Goal: Transaction & Acquisition: Obtain resource

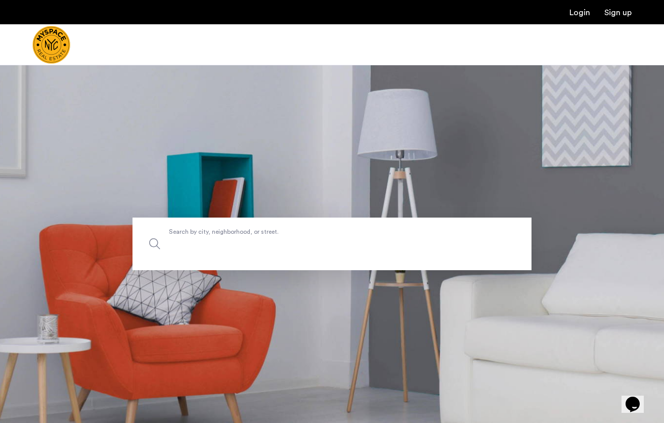
click at [257, 233] on label "Search by city, neighborhood, or street." at bounding box center [332, 243] width 399 height 53
click at [257, 233] on input "Search by city, neighborhood, or street." at bounding box center [332, 243] width 399 height 53
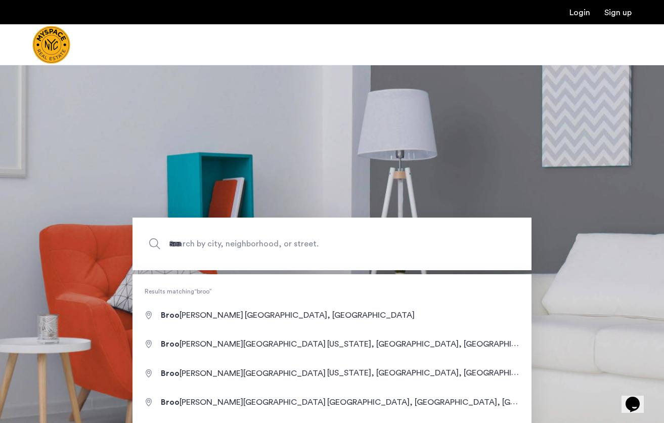
type input "**********"
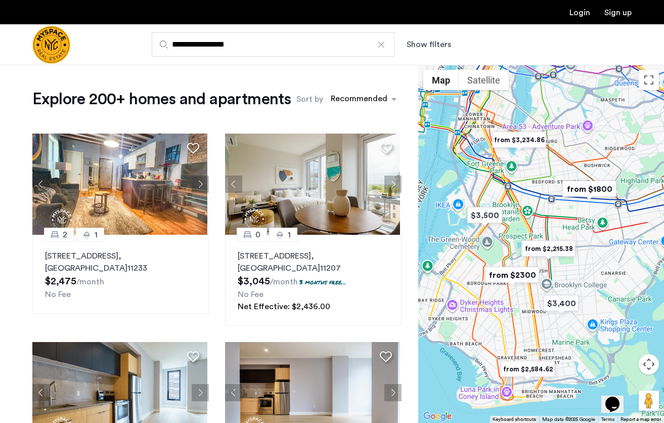
drag, startPoint x: 535, startPoint y: 250, endPoint x: 625, endPoint y: 244, distance: 90.2
click at [625, 244] on div at bounding box center [541, 244] width 246 height 358
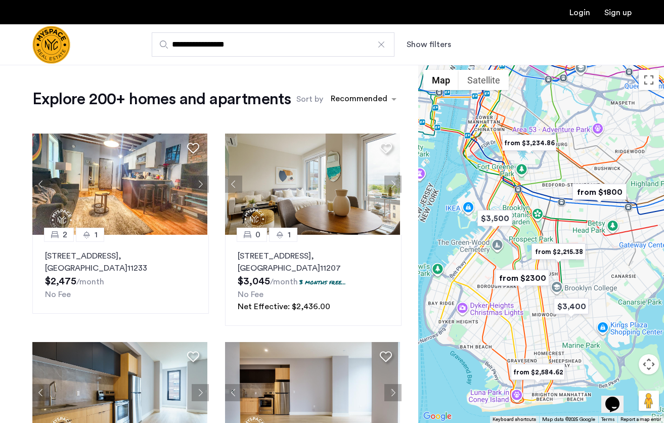
drag, startPoint x: 509, startPoint y: 235, endPoint x: 533, endPoint y: 244, distance: 24.8
click at [533, 244] on div at bounding box center [541, 244] width 246 height 358
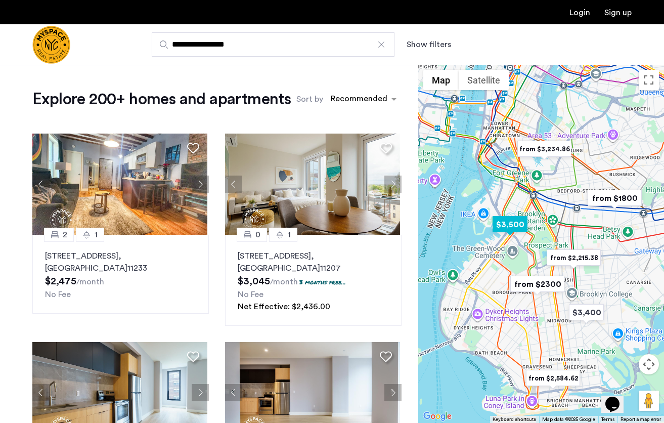
click at [513, 226] on img "$3,500" at bounding box center [510, 224] width 43 height 23
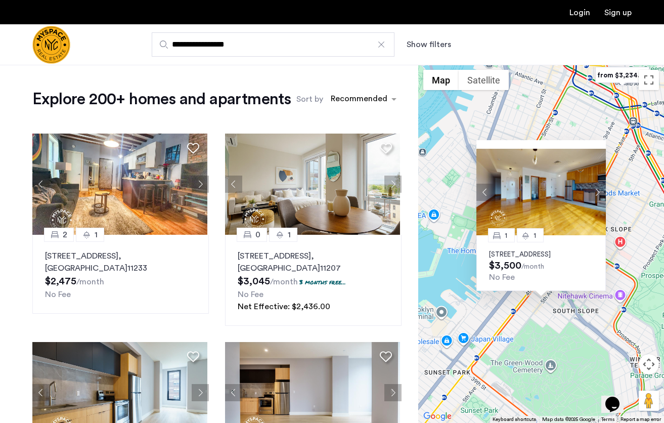
click at [573, 345] on div "1 [STREET_ADDRESS] $3,500 /month No Fee" at bounding box center [541, 244] width 246 height 358
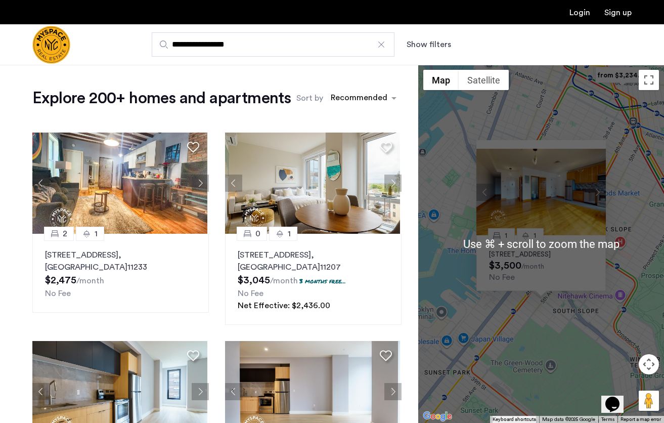
scroll to position [1, 0]
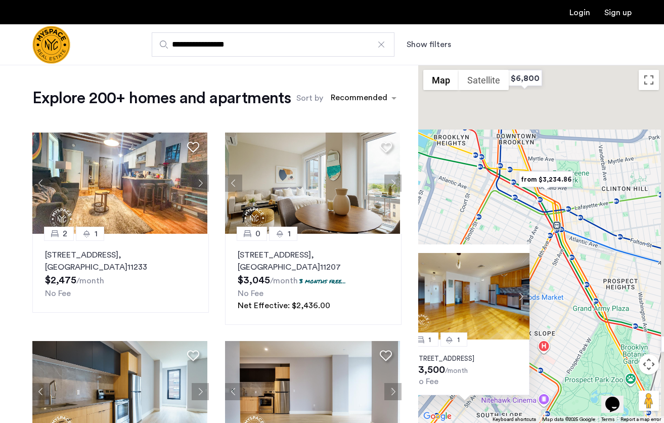
drag, startPoint x: 618, startPoint y: 119, endPoint x: 540, endPoint y: 224, distance: 130.2
click at [540, 224] on div "1 [STREET_ADDRESS] $3,500 /month No Fee" at bounding box center [541, 244] width 246 height 358
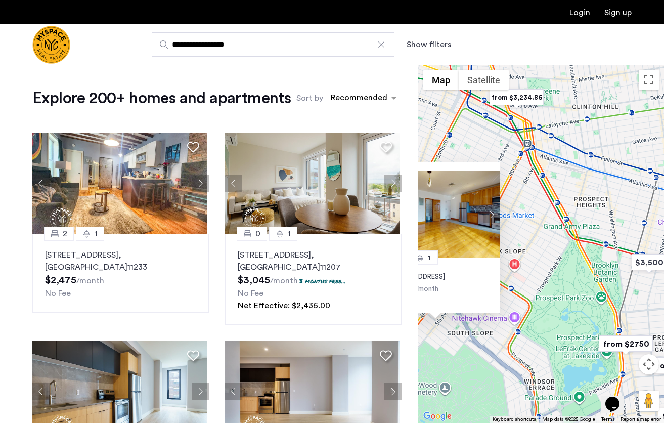
drag, startPoint x: 598, startPoint y: 280, endPoint x: 531, endPoint y: 179, distance: 121.1
click at [531, 179] on div "1 [STREET_ADDRESS] $3,500 /month No Fee" at bounding box center [541, 244] width 246 height 358
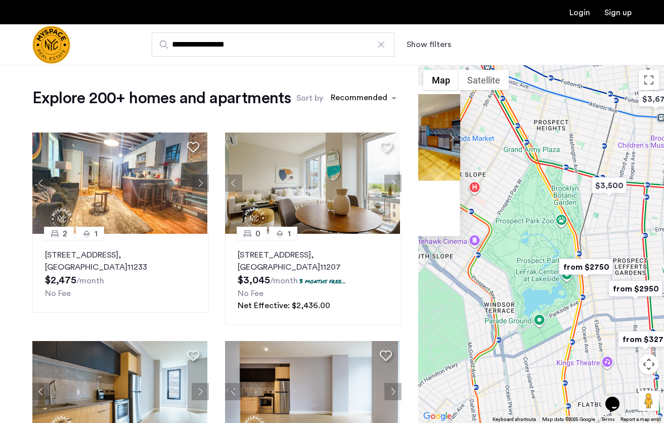
drag, startPoint x: 530, startPoint y: 179, endPoint x: 545, endPoint y: 114, distance: 66.4
click at [545, 114] on div "1 [STREET_ADDRESS] $3,500 /month No Fee" at bounding box center [541, 244] width 246 height 358
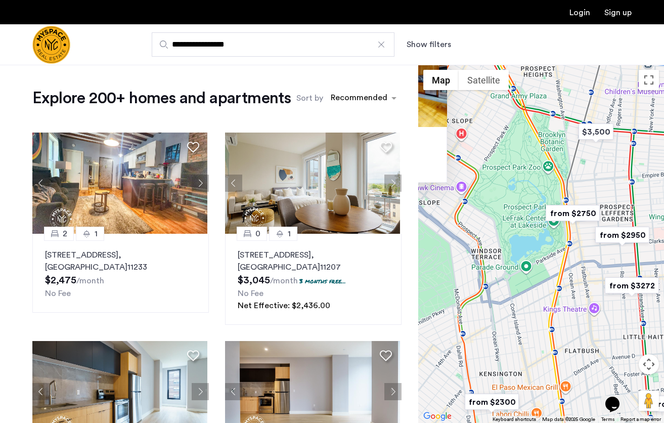
drag, startPoint x: 524, startPoint y: 166, endPoint x: 506, endPoint y: 115, distance: 54.1
click at [506, 115] on div "1 [STREET_ADDRESS] $3,500 /month No Fee" at bounding box center [541, 244] width 246 height 358
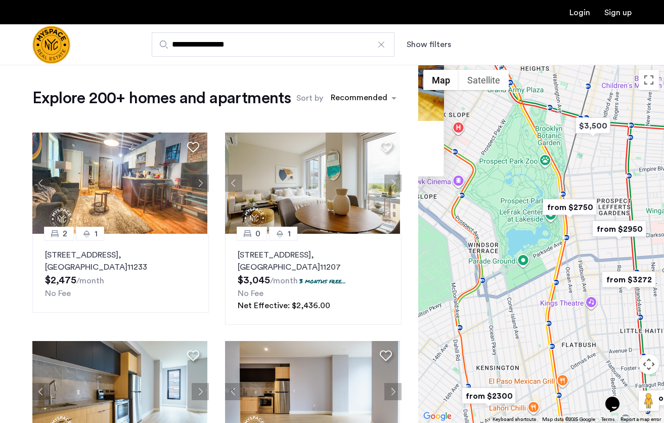
click at [561, 211] on img "from $2750" at bounding box center [570, 207] width 62 height 23
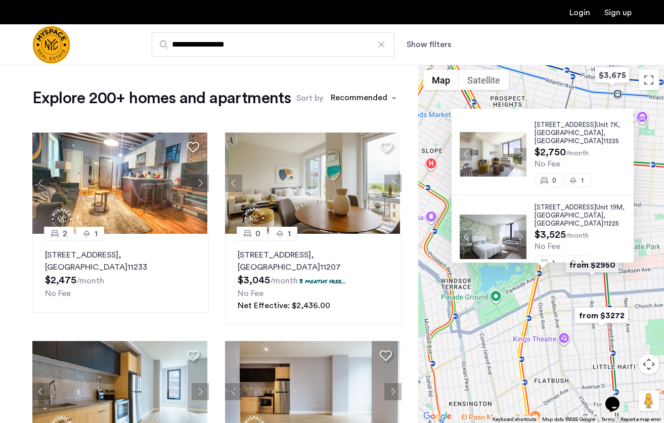
scroll to position [4, 0]
